Goal: Task Accomplishment & Management: Manage account settings

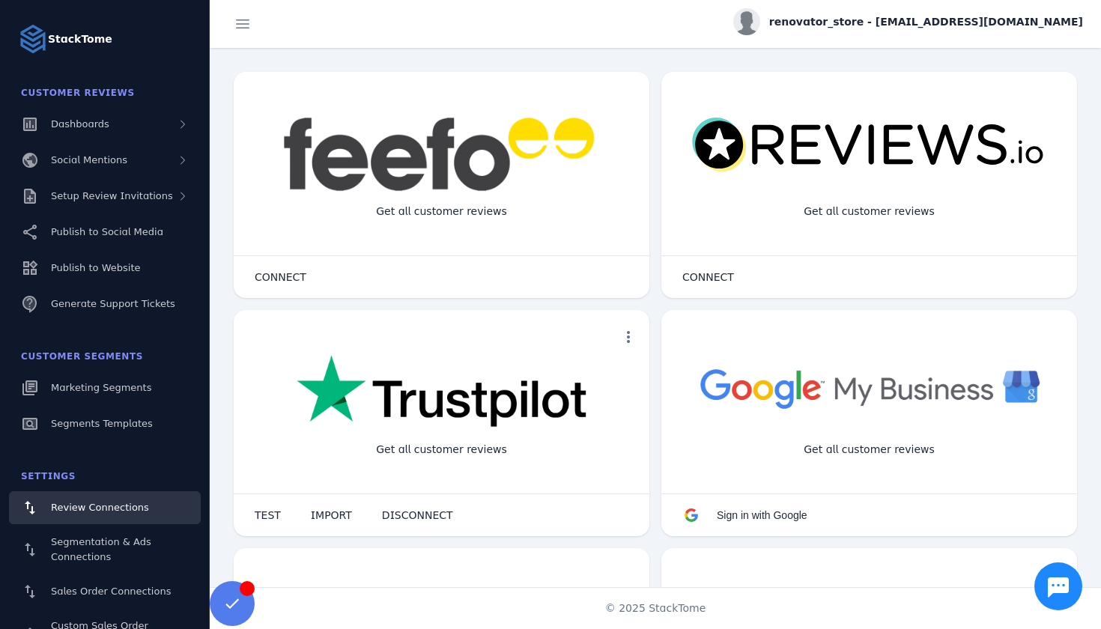
click at [910, 26] on span "renovator_store - [EMAIL_ADDRESS][DOMAIN_NAME]" at bounding box center [926, 22] width 314 height 16
click at [1021, 154] on button "Sign out" at bounding box center [1029, 145] width 108 height 36
